Goal: Contribute content: Add original content to the website for others to see

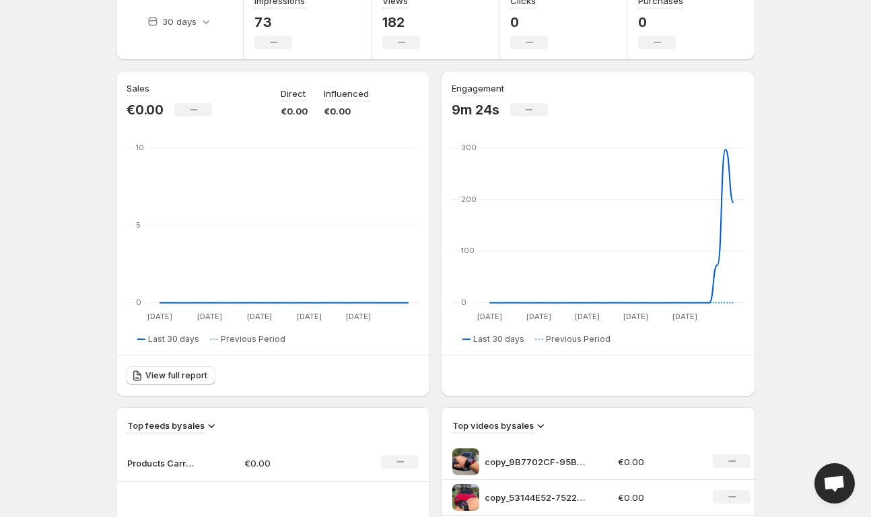
scroll to position [78, 0]
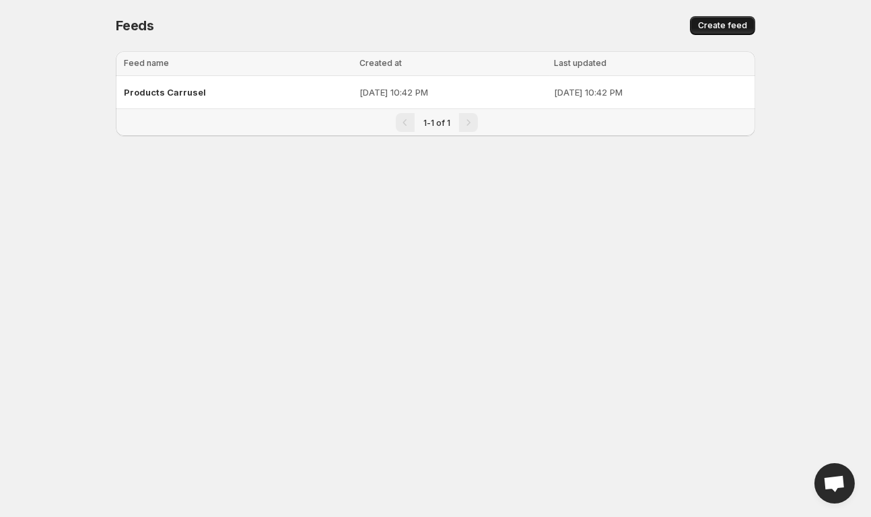
click at [725, 28] on span "Create feed" at bounding box center [722, 25] width 49 height 11
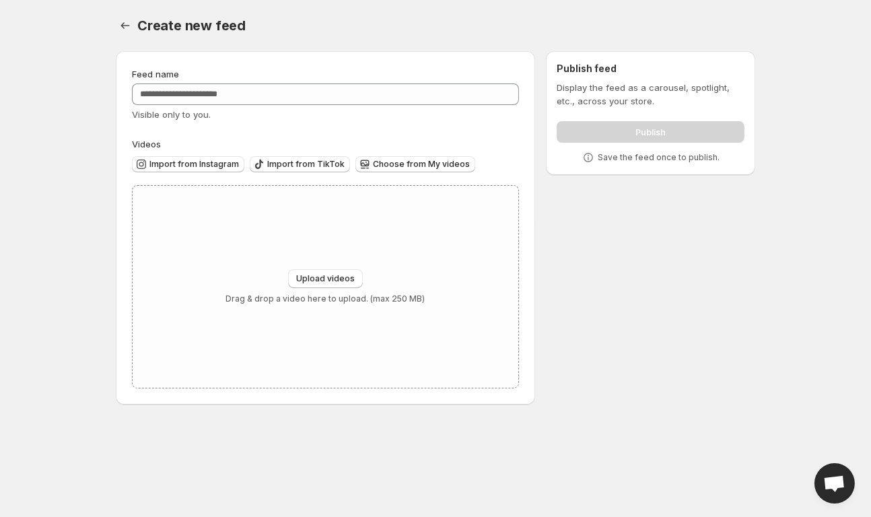
click at [418, 153] on div "Import from Instagram Import from TikTok Choose from My videos" at bounding box center [323, 163] width 392 height 24
click at [418, 158] on button "Choose from My videos" at bounding box center [415, 164] width 120 height 16
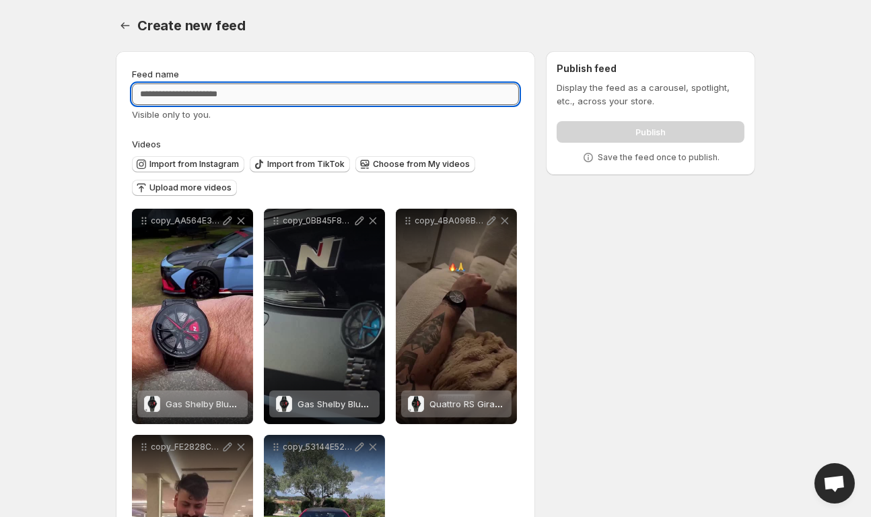
click at [273, 96] on input "Feed name" at bounding box center [325, 94] width 387 height 22
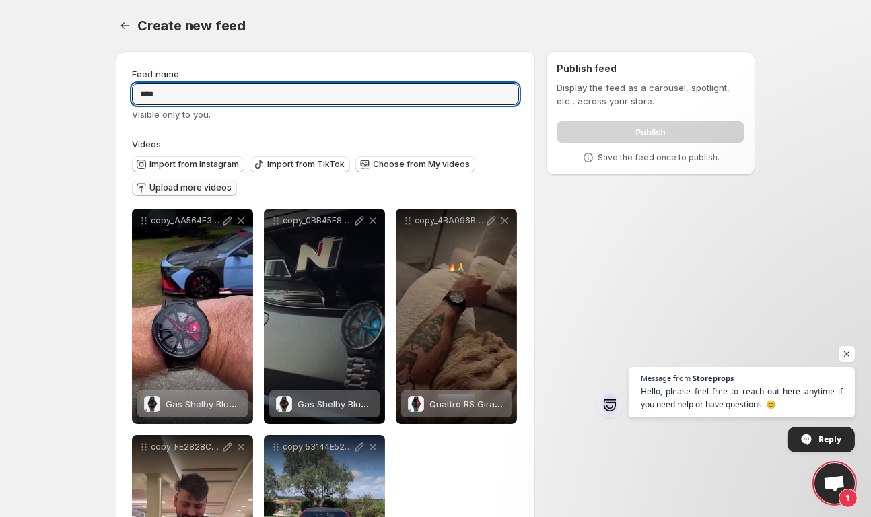
type input "****"
click at [209, 181] on button "Upload more videos" at bounding box center [184, 188] width 105 height 16
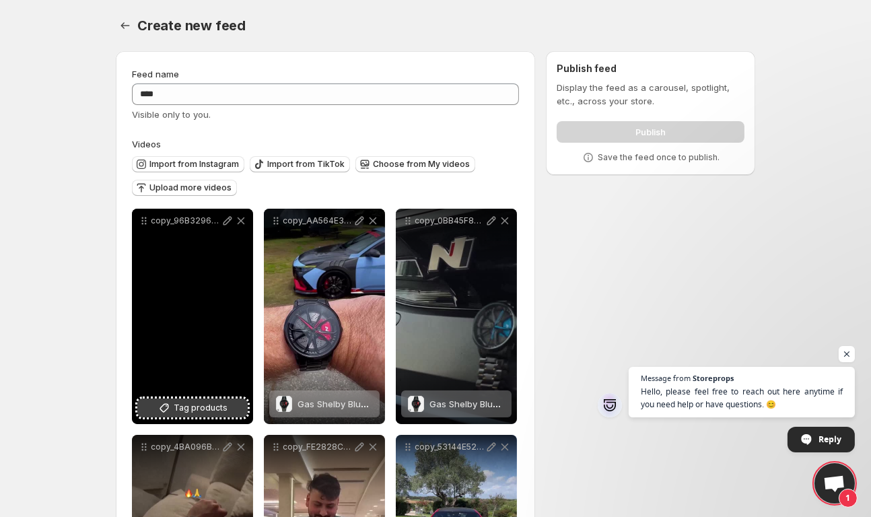
click at [194, 411] on span "Tag products" at bounding box center [201, 407] width 54 height 13
click at [842, 352] on span "Open chat" at bounding box center [847, 354] width 17 height 17
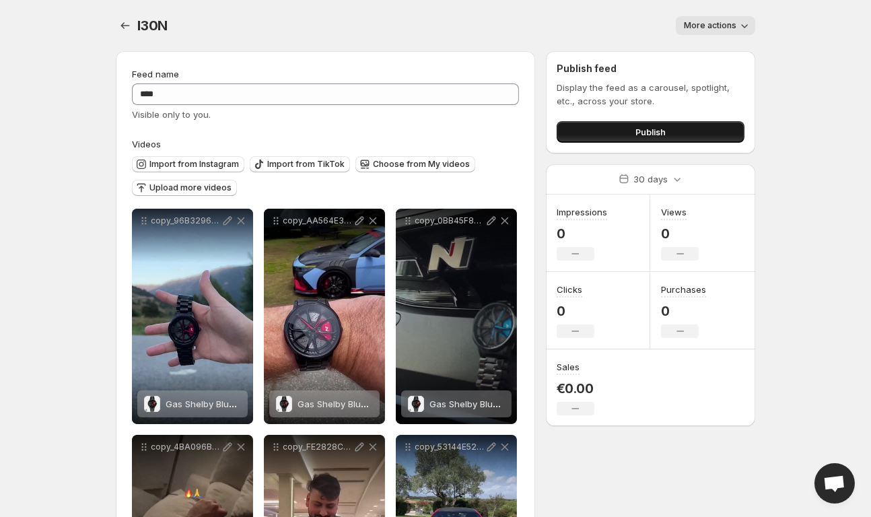
click at [652, 132] on span "Publish" at bounding box center [651, 131] width 30 height 13
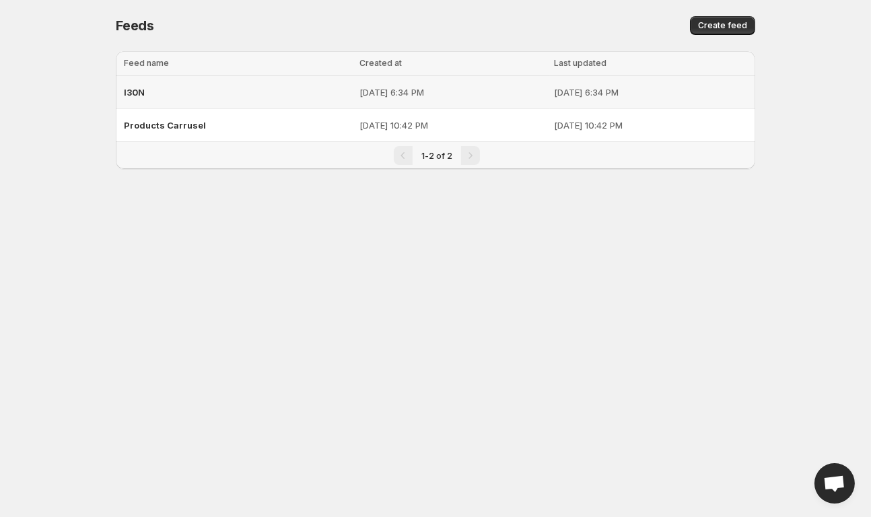
click at [246, 92] on div "I30N" at bounding box center [238, 92] width 228 height 24
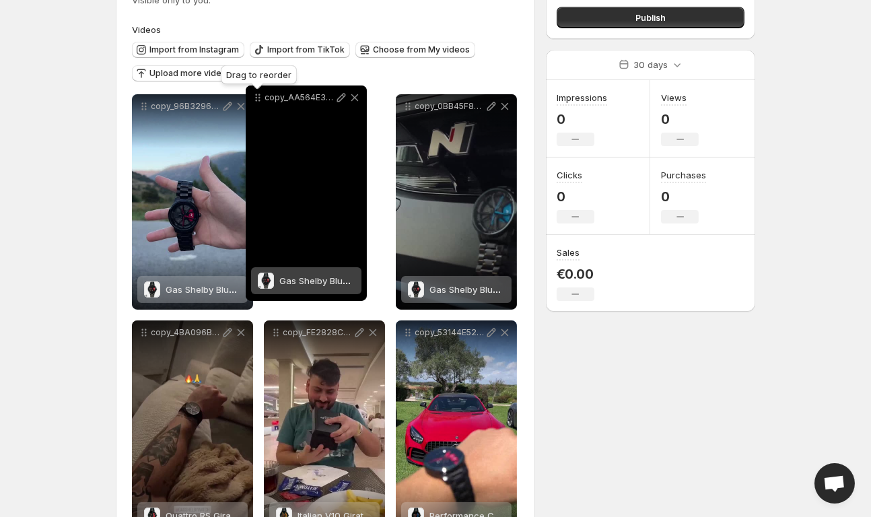
scroll to position [108, 0]
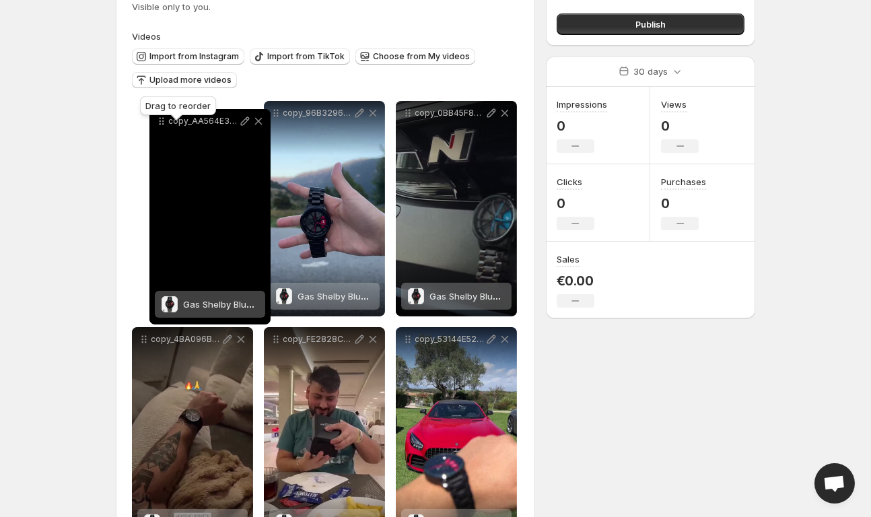
drag, startPoint x: 275, startPoint y: 106, endPoint x: 161, endPoint y: 121, distance: 115.4
click at [161, 121] on body "**********" at bounding box center [435, 150] width 871 height 517
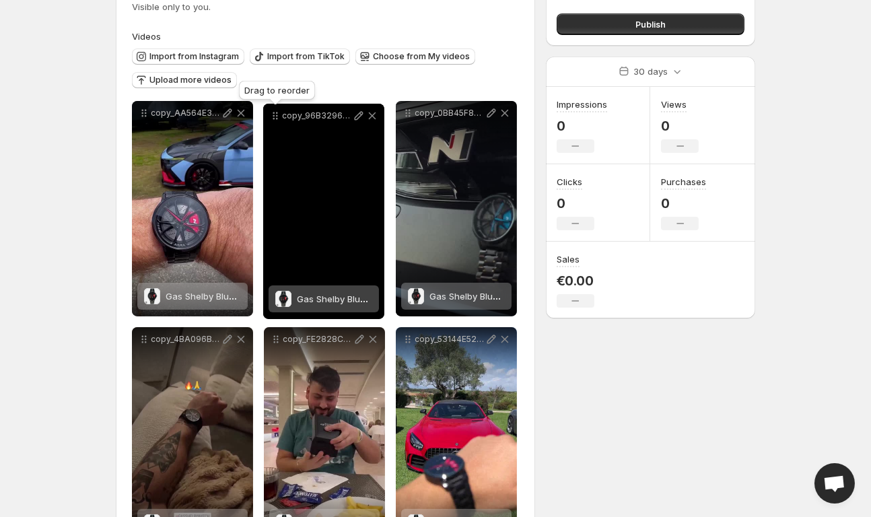
click at [275, 111] on icon at bounding box center [275, 115] width 13 height 13
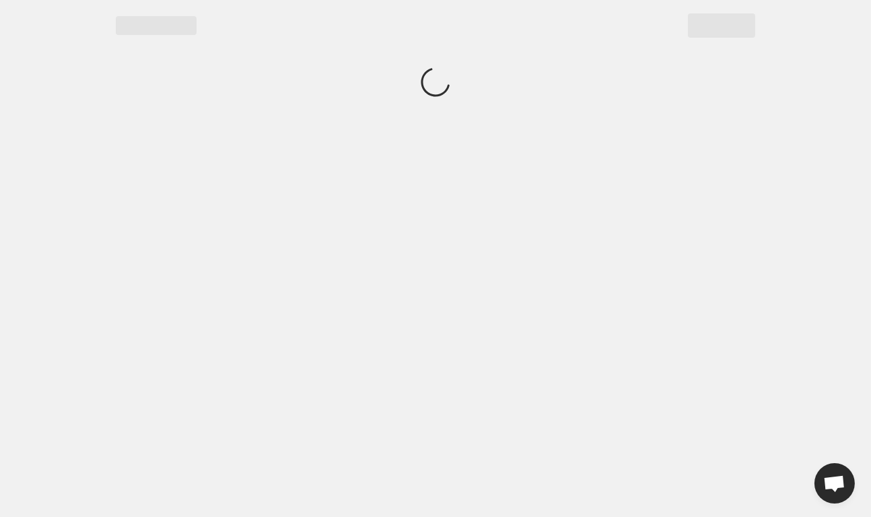
scroll to position [0, 0]
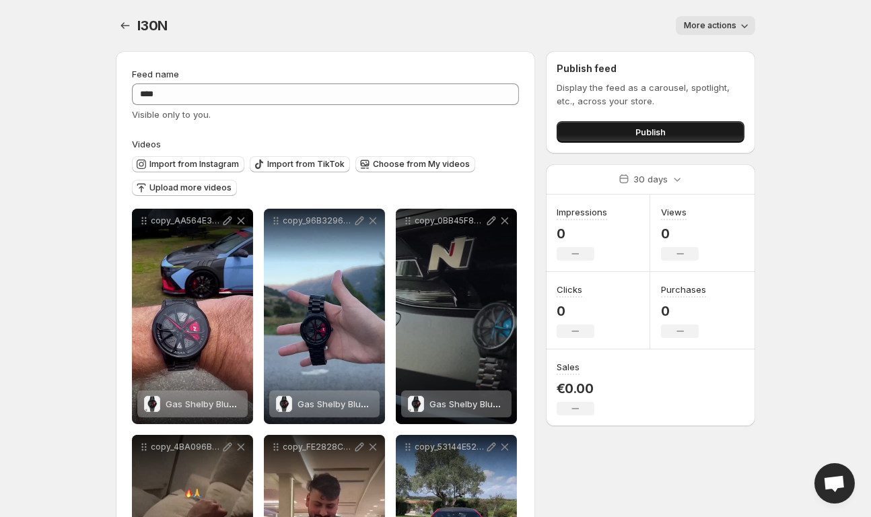
click at [670, 121] on button "Publish" at bounding box center [651, 132] width 188 height 22
click at [186, 186] on span "Upload more videos" at bounding box center [190, 187] width 82 height 11
click at [407, 164] on span "Choose from My videos" at bounding box center [421, 164] width 97 height 11
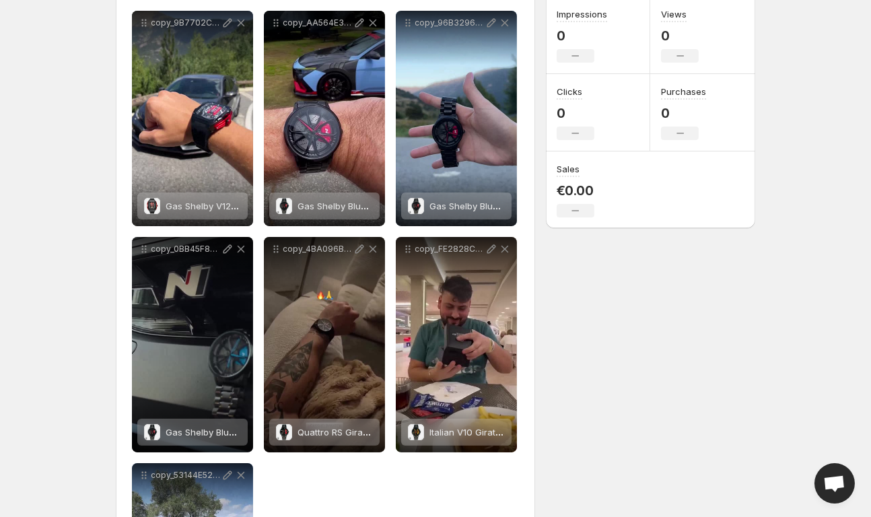
scroll to position [207, 0]
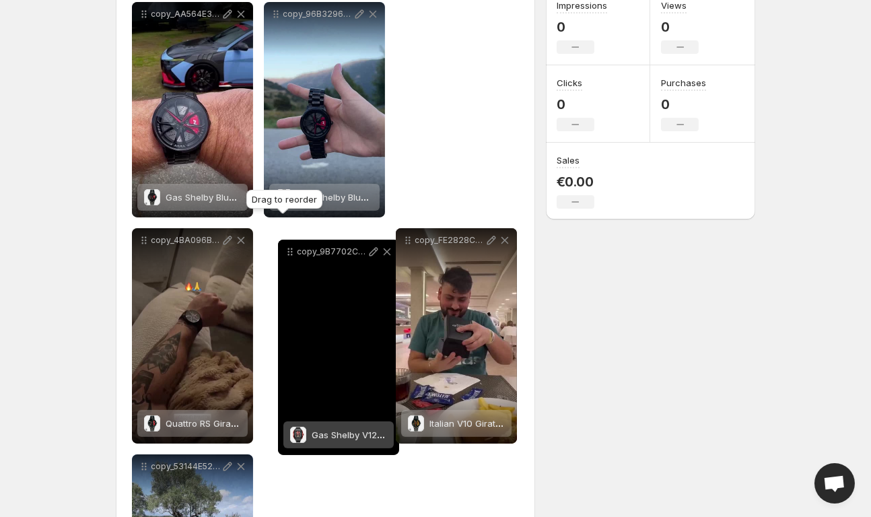
drag, startPoint x: 144, startPoint y: 12, endPoint x: 288, endPoint y: 250, distance: 277.9
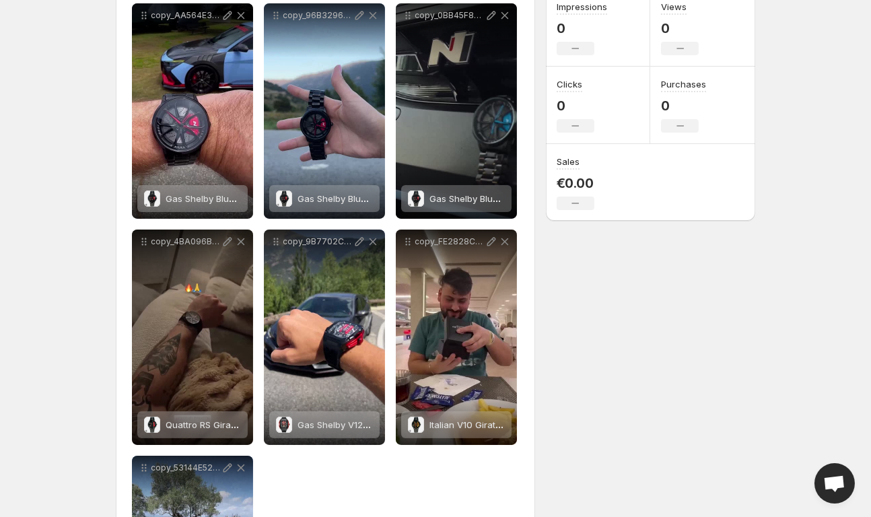
scroll to position [0, 0]
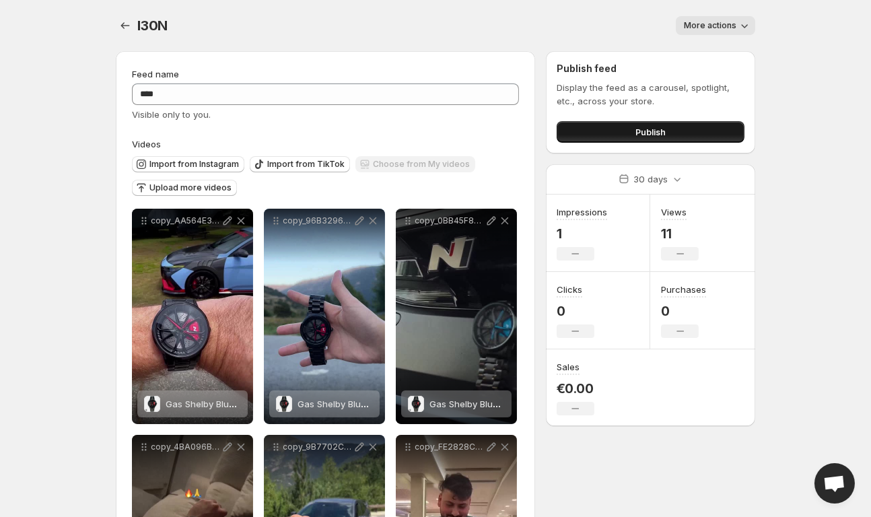
click at [681, 131] on button "Publish" at bounding box center [651, 132] width 188 height 22
